Goal: Communication & Community: Answer question/provide support

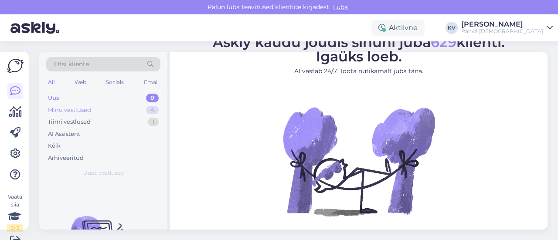
click at [87, 113] on div "Minu vestlused" at bounding box center [69, 110] width 43 height 9
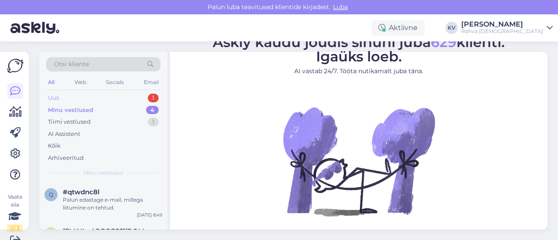
click at [113, 97] on div "Uus 1" at bounding box center [103, 98] width 114 height 12
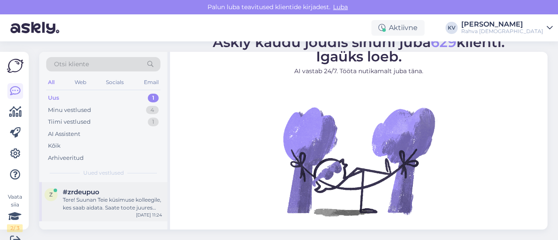
click at [83, 216] on div "z #zrdeupuo Tere! Suunan Teie küsimuse kolleegile, kes saab aidata. Saate toote…" at bounding box center [103, 201] width 128 height 39
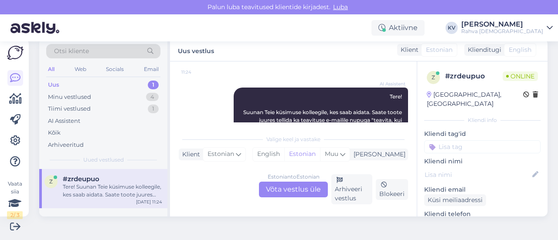
scroll to position [87, 0]
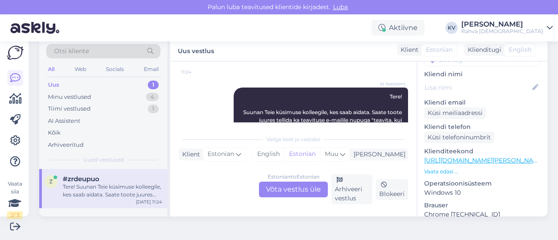
click at [459, 156] on link "[URL][DOMAIN_NAME][PERSON_NAME]" at bounding box center [484, 160] width 120 height 8
click at [276, 190] on div "Estonian to Estonian Võta vestlus üle" at bounding box center [293, 190] width 69 height 16
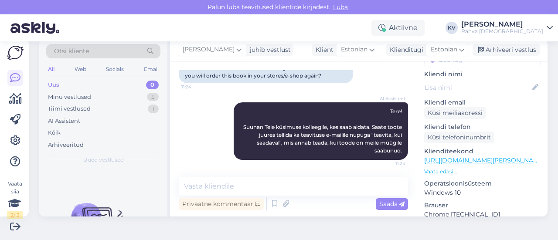
scroll to position [113, 0]
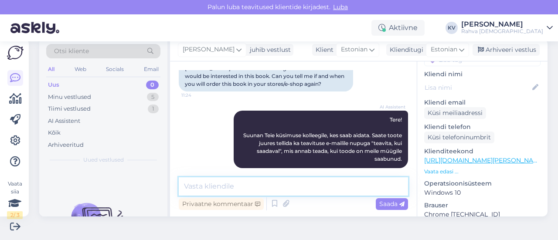
click at [252, 186] on textarea at bounding box center [293, 186] width 229 height 18
type textarea "a"
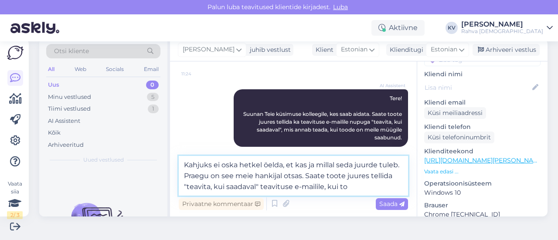
scroll to position [136, 0]
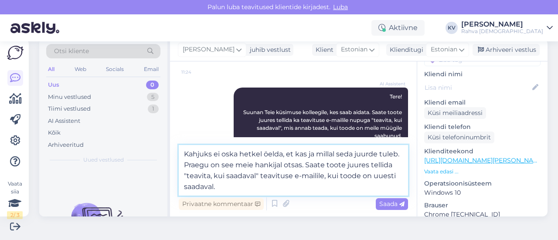
type textarea "Kahjuks ei oska hetkel öelda, et kas ja millal seda juurde tuleb. Praegu on see…"
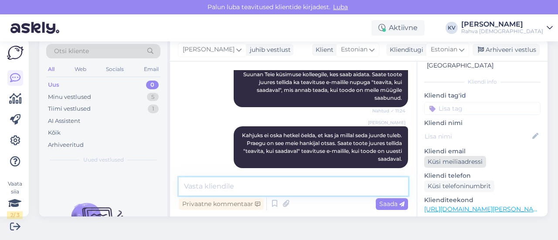
scroll to position [0, 0]
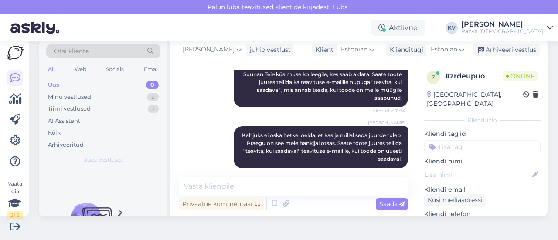
click at [452, 140] on input at bounding box center [482, 146] width 116 height 13
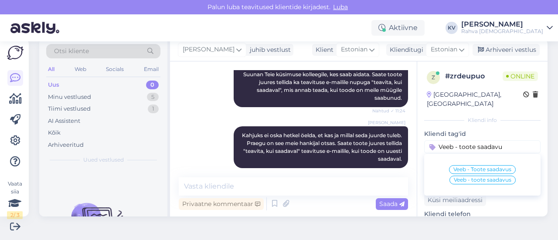
type input "Veeb - toote saadavus"
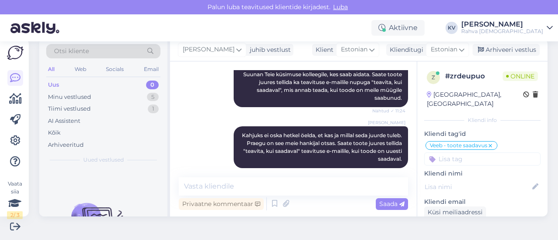
scroll to position [211, 0]
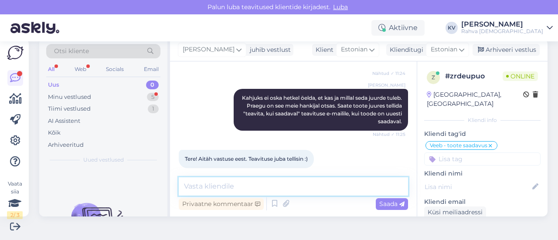
click at [204, 181] on textarea at bounding box center [293, 186] width 229 height 18
type textarea "Palun. Kaunist päeva jätku! :)"
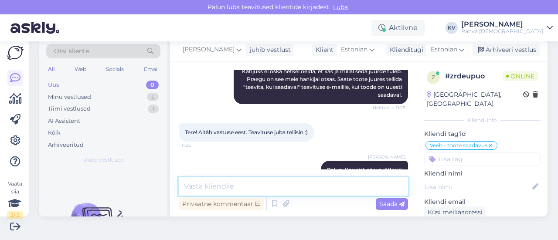
scroll to position [249, 0]
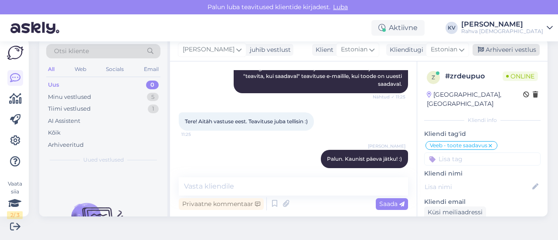
click at [496, 48] on div "Arhiveeri vestlus" at bounding box center [505, 50] width 67 height 12
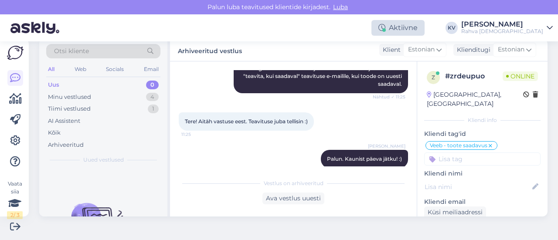
click at [422, 32] on div "Aktiivne" at bounding box center [397, 28] width 53 height 16
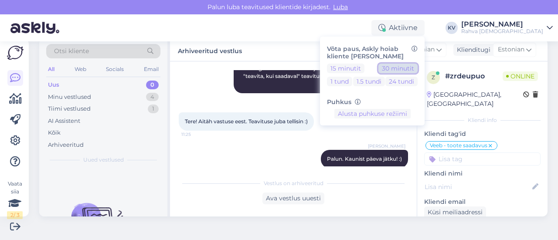
click at [417, 68] on button "30 minutit" at bounding box center [397, 69] width 39 height 10
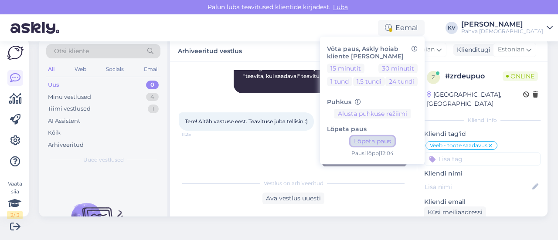
click at [391, 143] on button "Lõpeta paus" at bounding box center [372, 141] width 44 height 10
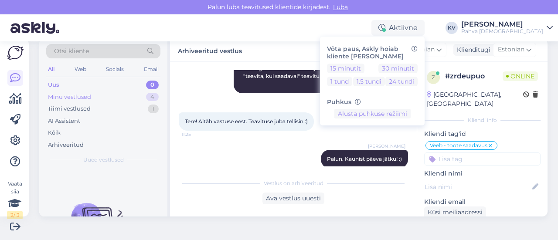
click at [121, 98] on div "Minu vestlused 4" at bounding box center [103, 97] width 114 height 12
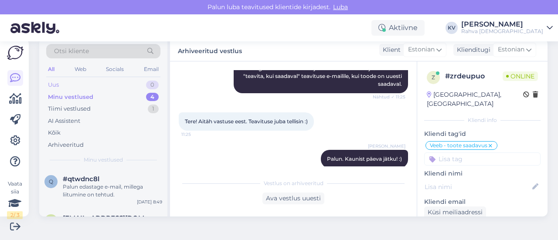
click at [128, 83] on div "Uus 0" at bounding box center [103, 85] width 114 height 12
